Goal: Navigation & Orientation: Find specific page/section

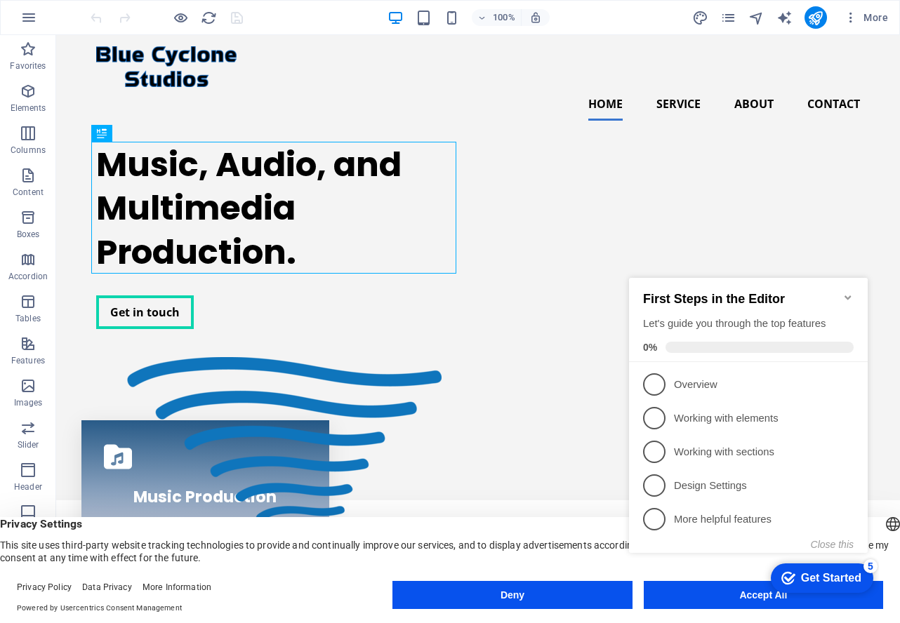
click at [846, 292] on icon "Minimize checklist" at bounding box center [847, 297] width 11 height 11
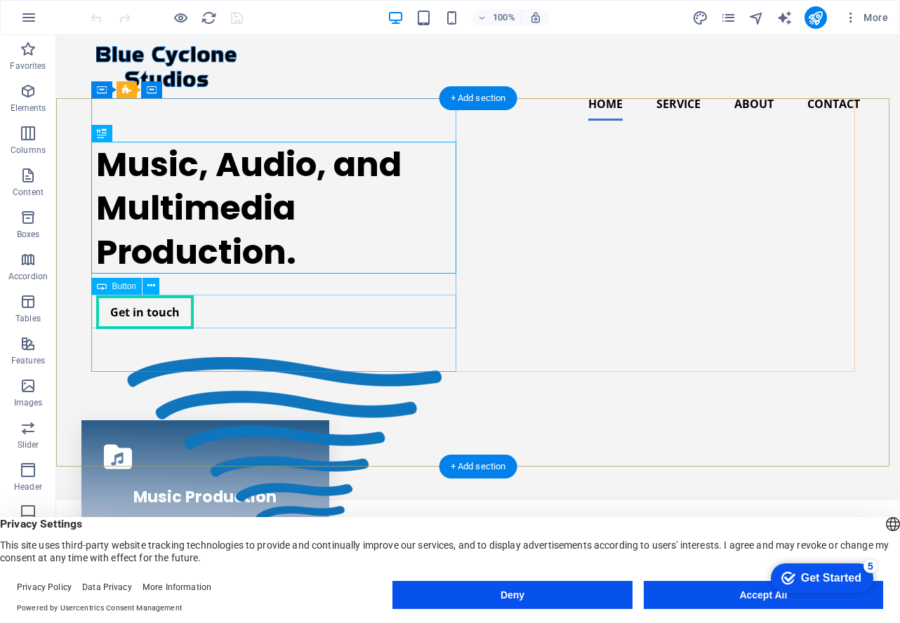
click at [128, 312] on div "Get in touch" at bounding box center [278, 312] width 365 height 34
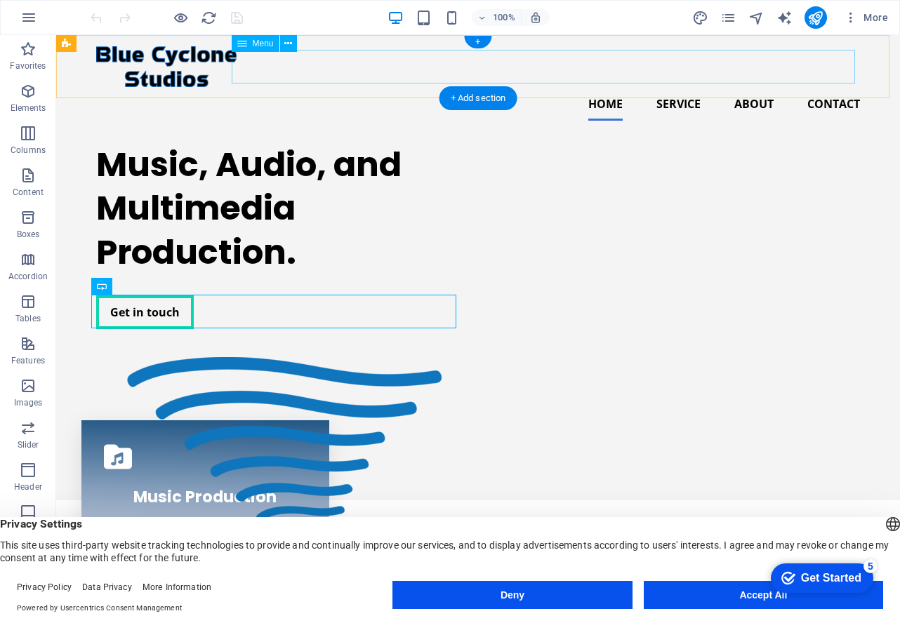
click at [679, 87] on nav "Home Service About Contact" at bounding box center [478, 104] width 764 height 34
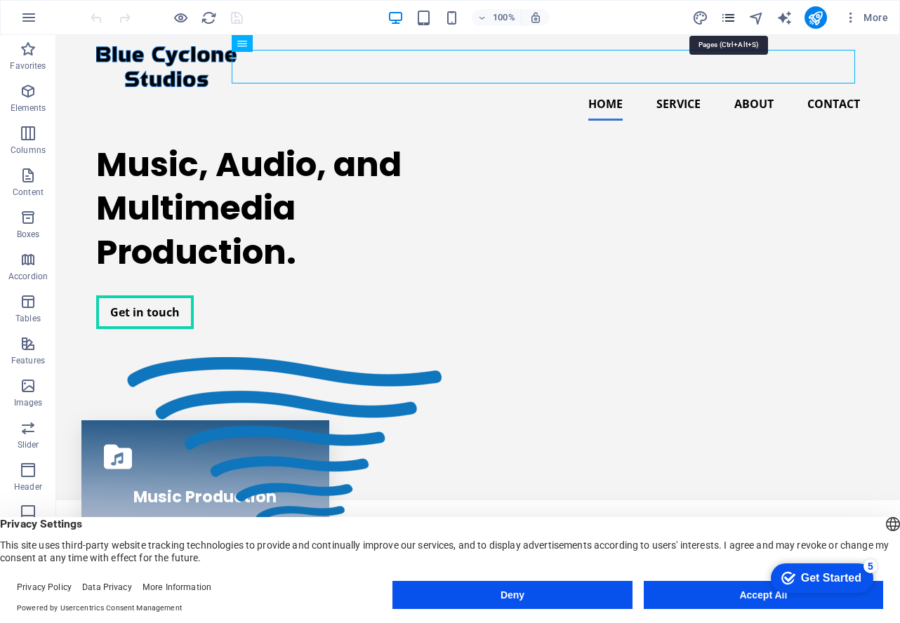
click at [732, 14] on icon "pages" at bounding box center [728, 18] width 16 height 16
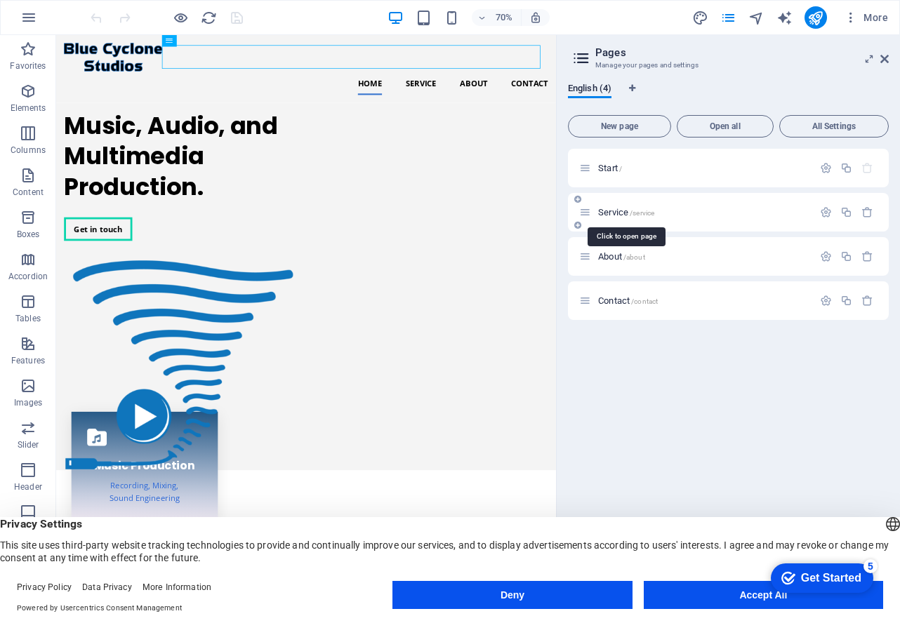
click at [630, 216] on span "/service" at bounding box center [642, 213] width 25 height 8
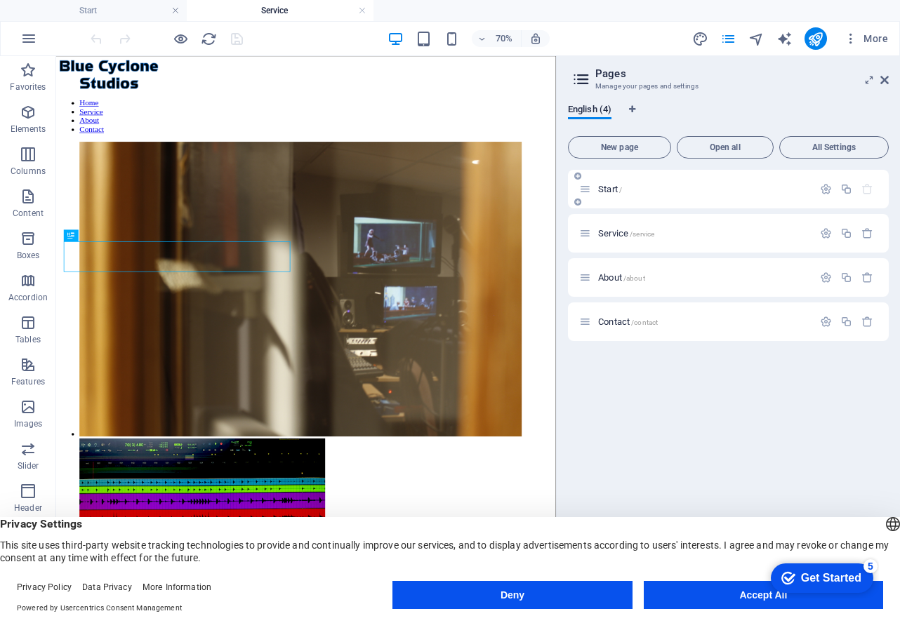
click at [627, 194] on div "Start /" at bounding box center [696, 189] width 234 height 16
click at [604, 187] on span "Start /" at bounding box center [610, 189] width 24 height 11
